Goal: Communication & Community: Answer question/provide support

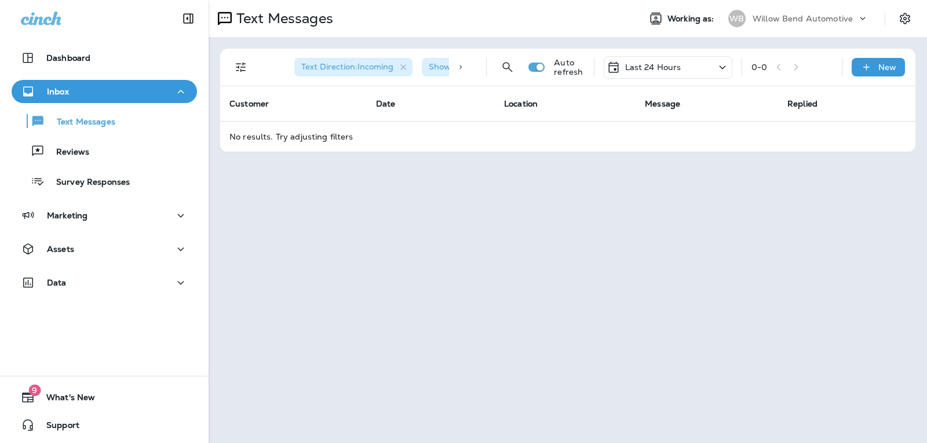
click at [657, 71] on p "Last 24 Hours" at bounding box center [653, 67] width 56 height 9
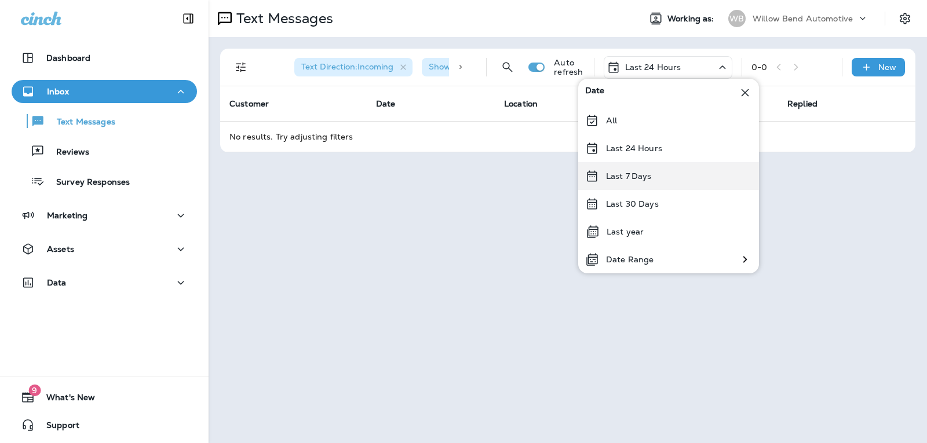
click at [631, 176] on p "Last 7 Days" at bounding box center [629, 175] width 46 height 9
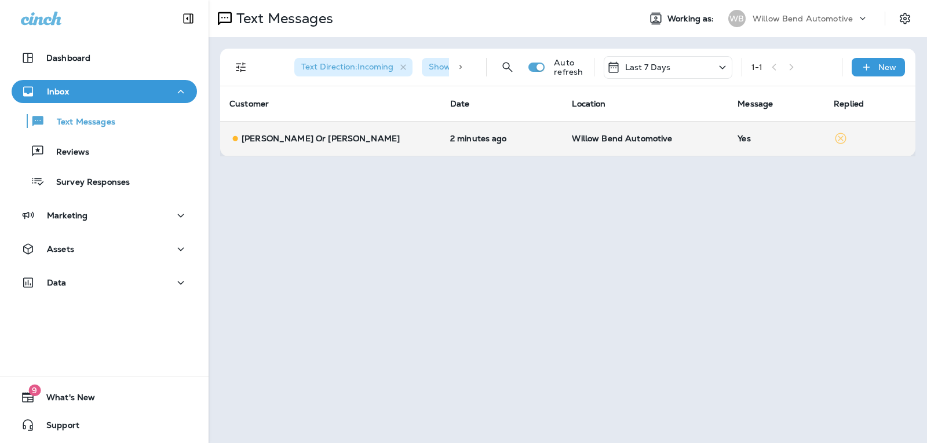
click at [711, 131] on td "Willow Bend Automotive" at bounding box center [645, 138] width 166 height 35
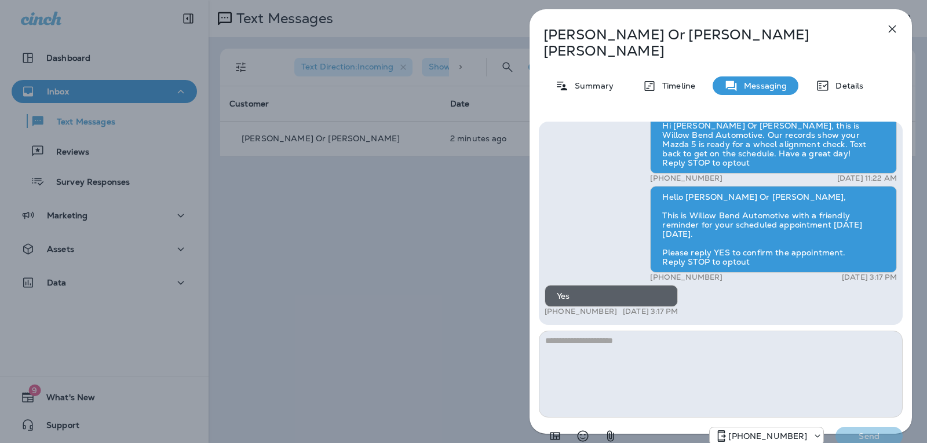
click at [650, 331] on textarea at bounding box center [721, 374] width 364 height 87
click at [649, 331] on textarea at bounding box center [721, 374] width 364 height 87
type textarea "*"
type textarea "**********"
click at [844, 427] on button "Send" at bounding box center [868, 436] width 67 height 19
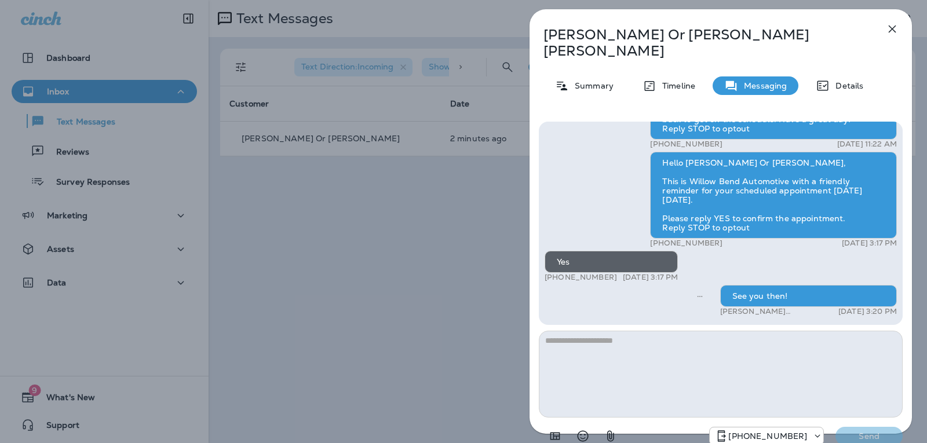
click at [891, 27] on icon "button" at bounding box center [892, 29] width 14 height 14
